Goal: Find specific page/section: Find specific page/section

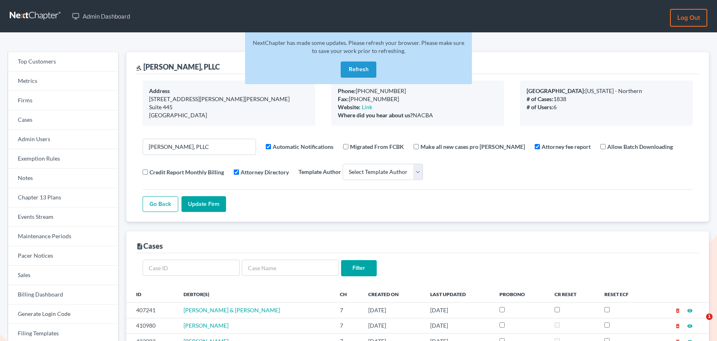
select select
click at [51, 100] on link "Firms" at bounding box center [63, 100] width 110 height 19
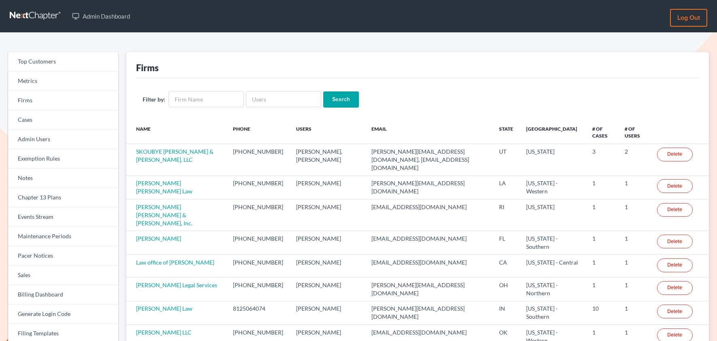
click at [280, 109] on div "Filter by: Search" at bounding box center [417, 99] width 563 height 43
click at [280, 101] on input "text" at bounding box center [283, 99] width 75 height 16
paste input "[EMAIL_ADDRESS][DOMAIN_NAME]"
type input "[EMAIL_ADDRESS][DOMAIN_NAME]"
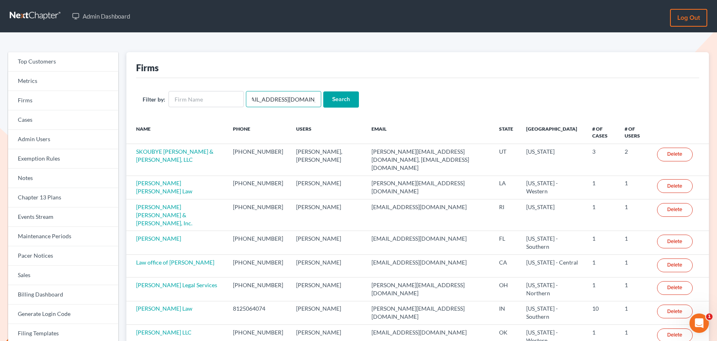
click at [323, 92] on input "Search" at bounding box center [341, 100] width 36 height 16
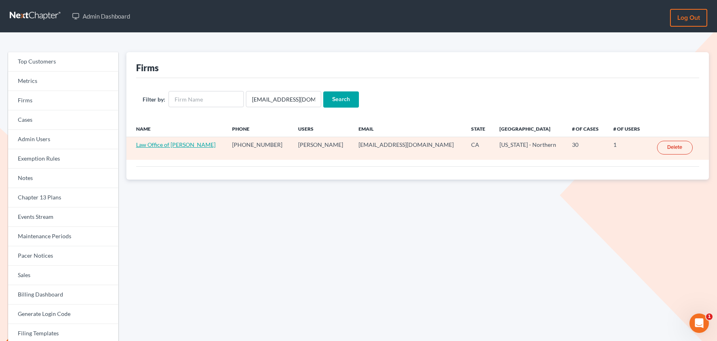
click at [184, 147] on link "Law Office of [PERSON_NAME]" at bounding box center [175, 144] width 79 height 7
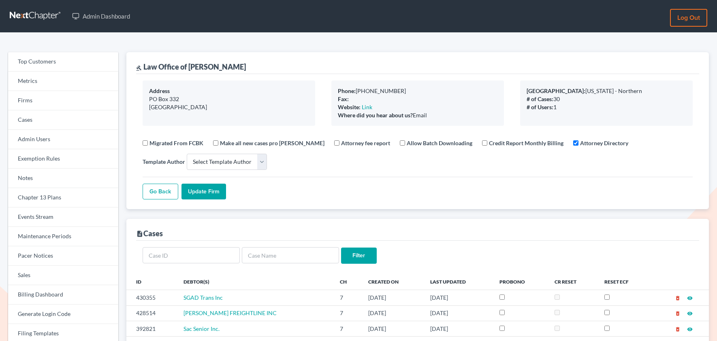
select select
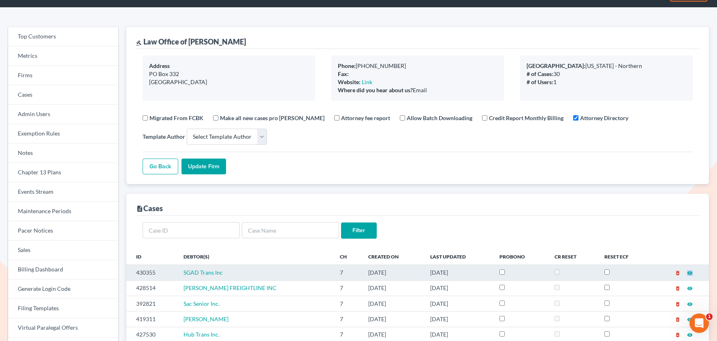
click at [148, 272] on td "430355" at bounding box center [151, 272] width 51 height 15
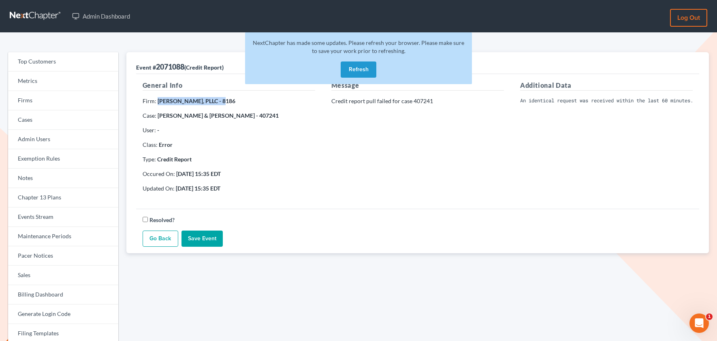
click at [167, 243] on link "Go Back" at bounding box center [161, 239] width 36 height 16
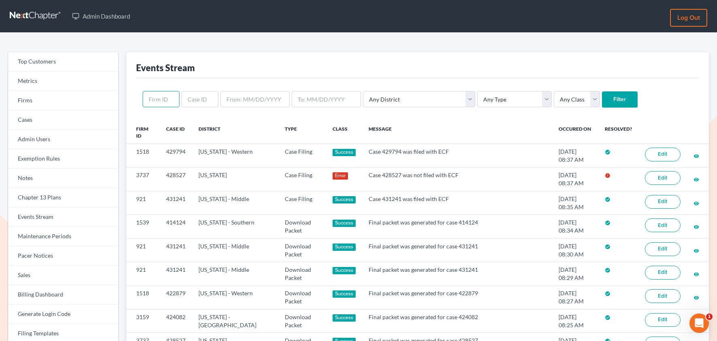
click at [159, 100] on input "text" at bounding box center [161, 99] width 37 height 16
paste input "430355"
click at [177, 94] on input "430355" at bounding box center [161, 99] width 37 height 16
type input "430355"
click at [192, 96] on input "text" at bounding box center [199, 99] width 37 height 16
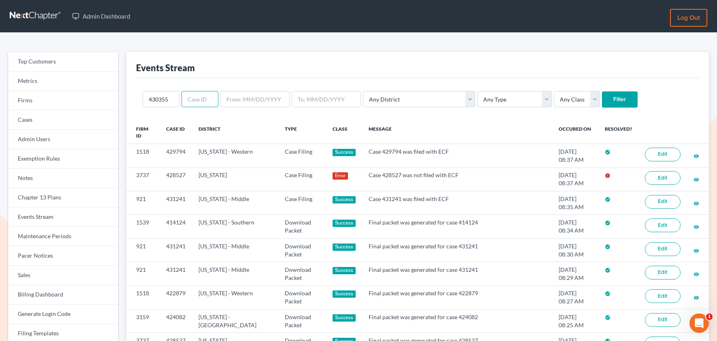
click at [192, 96] on input "text" at bounding box center [199, 99] width 37 height 16
paste input "430355"
type input "430355"
click at [159, 93] on input "430355" at bounding box center [161, 99] width 37 height 16
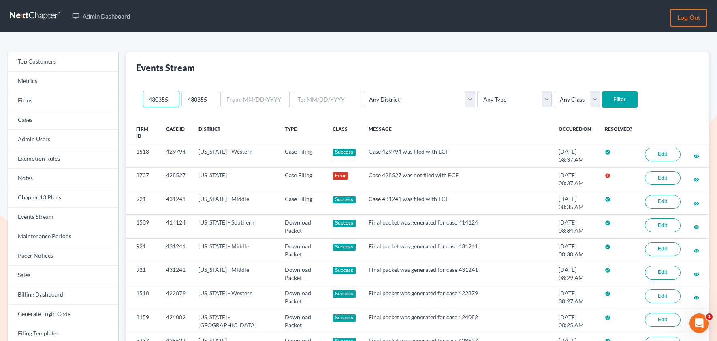
click at [159, 93] on input "430355" at bounding box center [161, 99] width 37 height 16
click at [602, 92] on input "Filter" at bounding box center [620, 100] width 36 height 16
